Goal: Task Accomplishment & Management: Complete application form

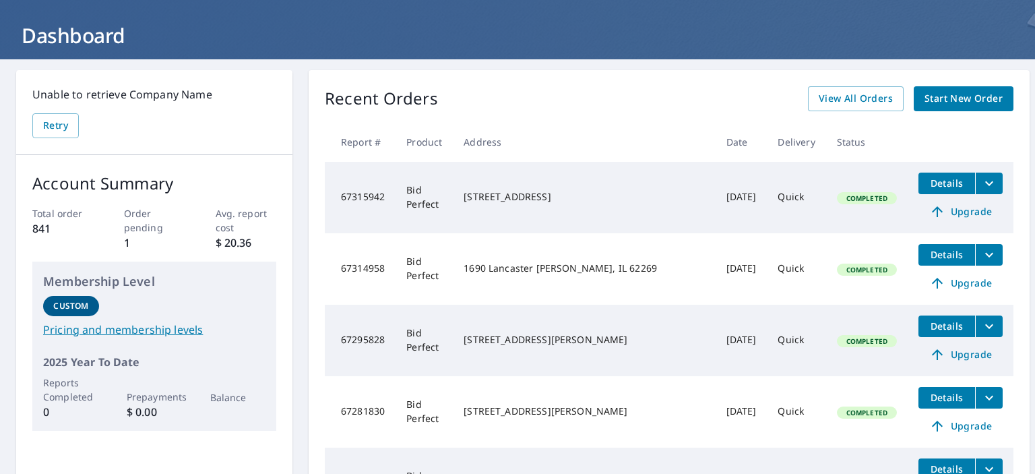
scroll to position [135, 0]
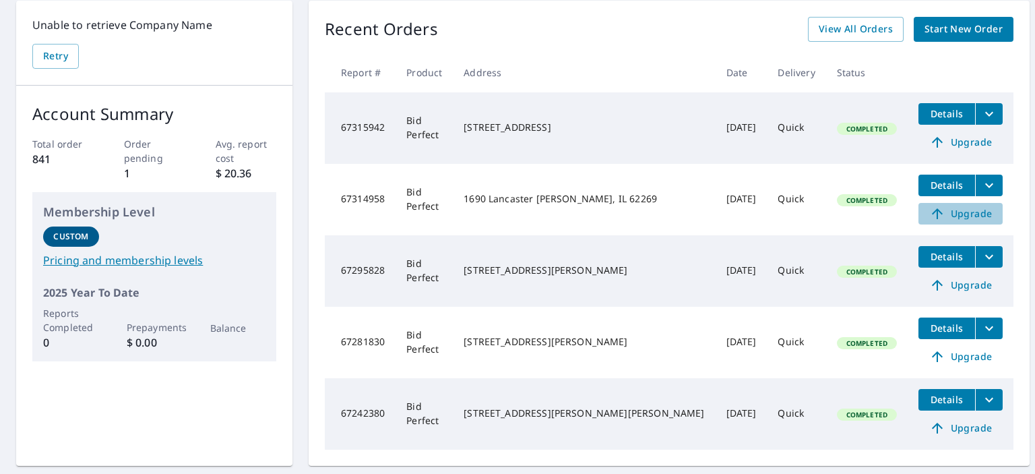
click at [932, 214] on span "Upgrade" at bounding box center [960, 214] width 68 height 16
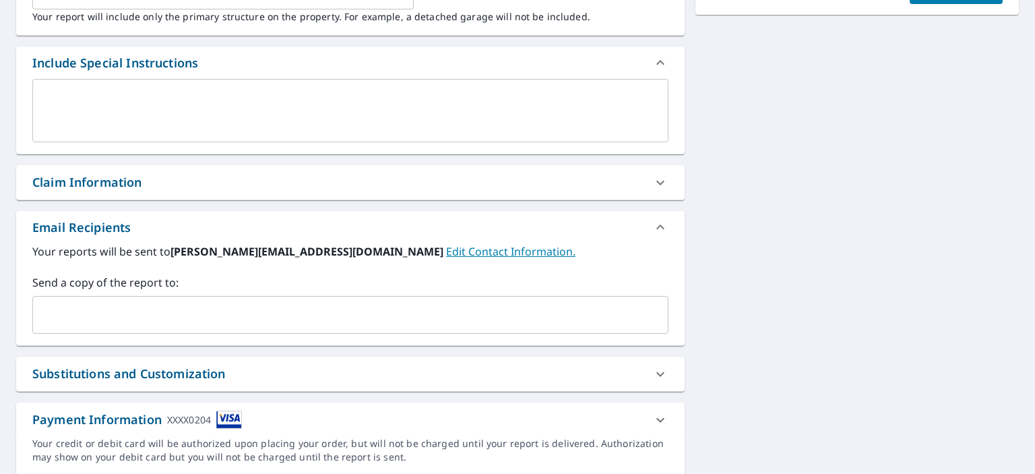
scroll to position [472, 0]
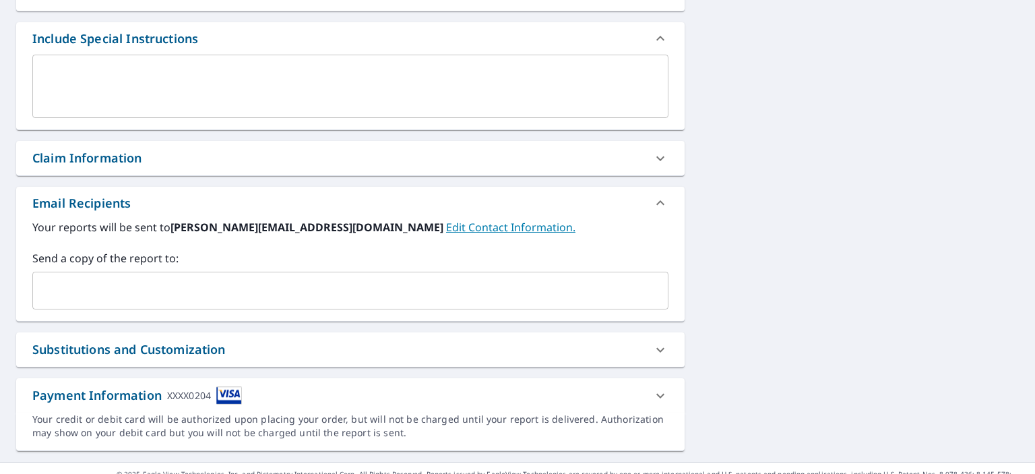
click at [67, 290] on input "text" at bounding box center [340, 291] width 604 height 26
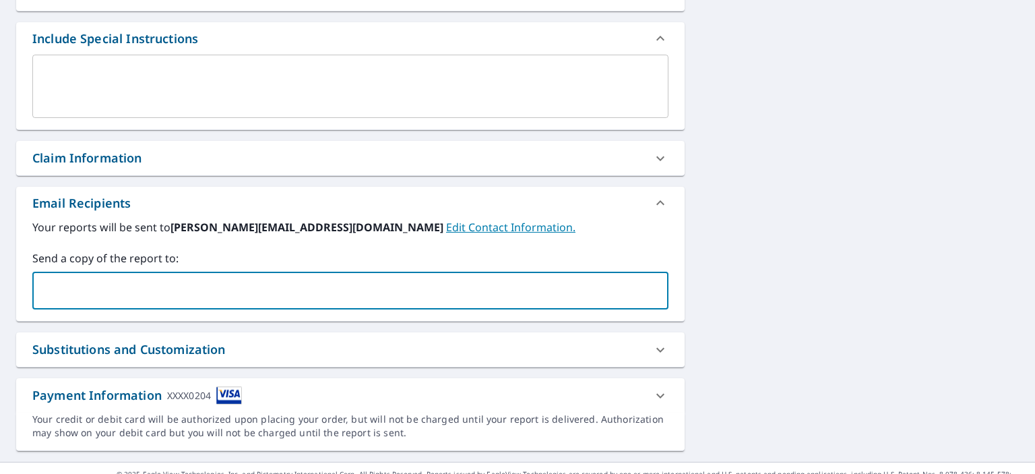
type input "[PERSON_NAME][EMAIL_ADDRESS][DOMAIN_NAME]"
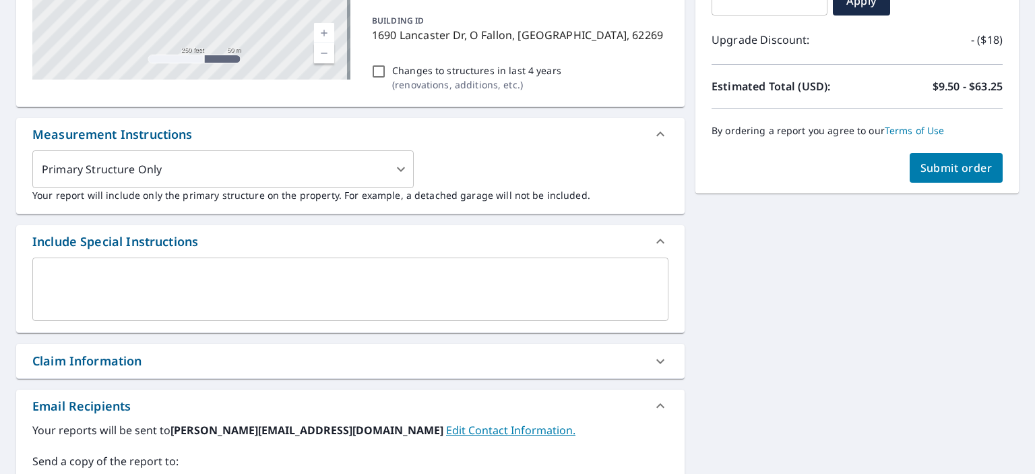
scroll to position [202, 0]
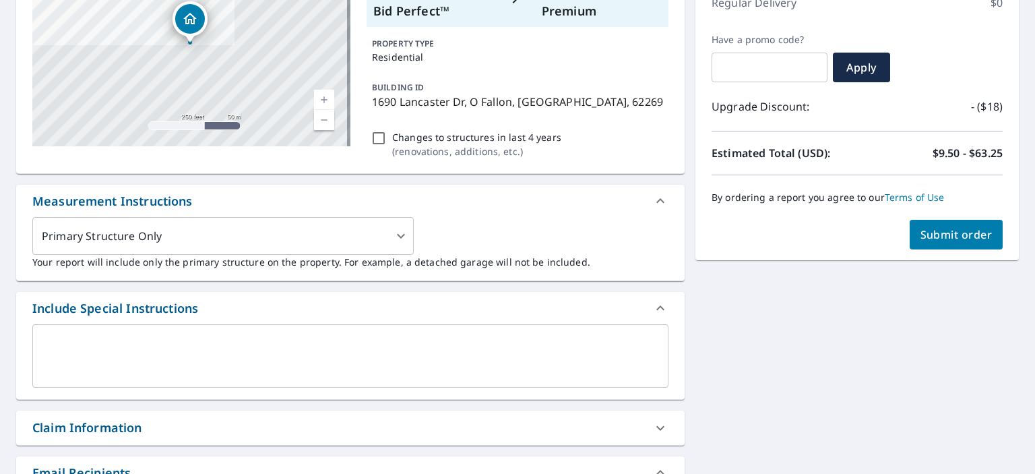
click at [373, 135] on input "Changes to structures in last 4 years ( renovations, additions, etc. )" at bounding box center [379, 138] width 16 height 16
checkbox input "true"
click at [961, 239] on span "Submit order" at bounding box center [956, 234] width 72 height 15
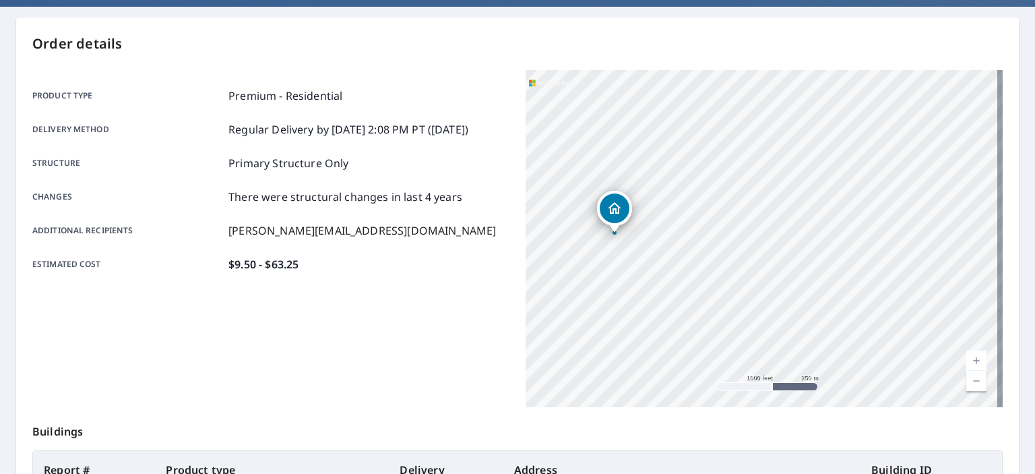
scroll to position [116, 0]
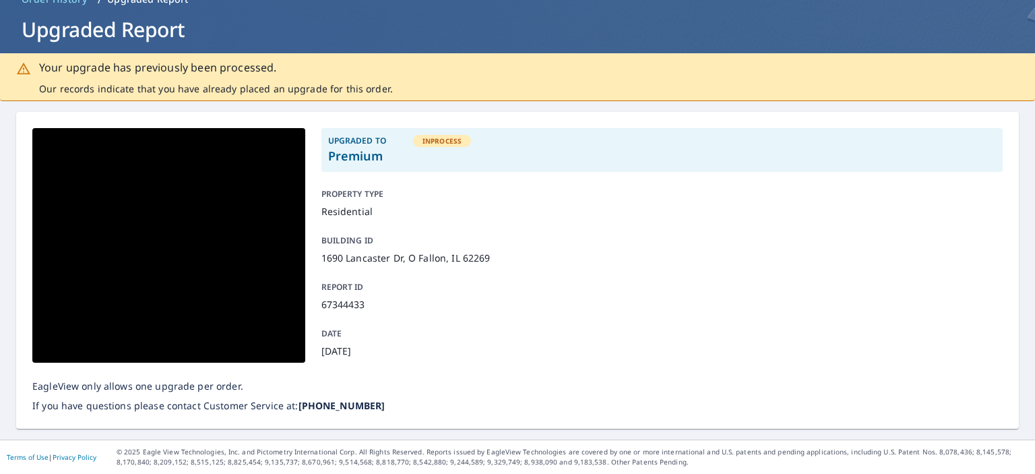
scroll to position [71, 0]
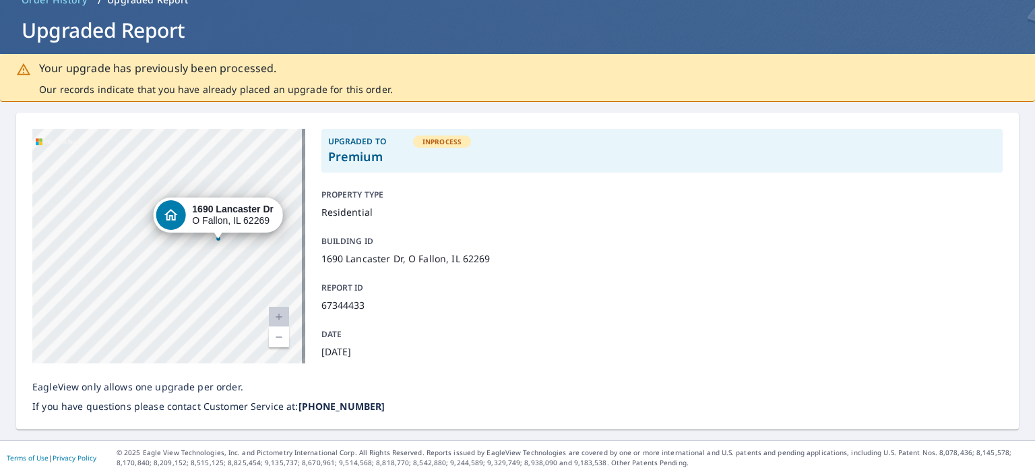
drag, startPoint x: 255, startPoint y: 256, endPoint x: 163, endPoint y: 235, distance: 94.6
click at [163, 235] on div "1690 Lancaster [PERSON_NAME], IL 62269" at bounding box center [218, 218] width 130 height 42
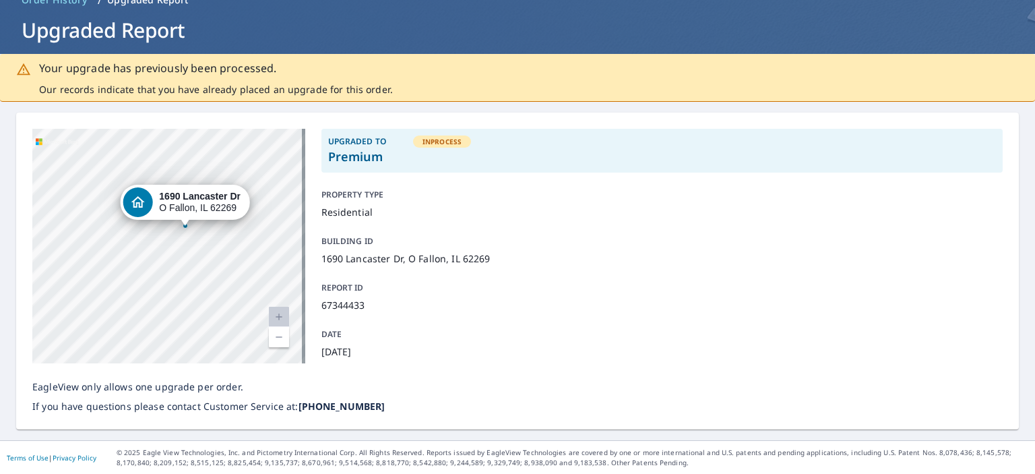
drag, startPoint x: 251, startPoint y: 253, endPoint x: 222, endPoint y: 242, distance: 31.2
click at [222, 242] on div "1690 Lancaster [PERSON_NAME], IL 62269" at bounding box center [168, 246] width 273 height 234
click at [313, 83] on p "Our records indicate that you have already placed an upgrade for this order." at bounding box center [216, 89] width 354 height 13
